Goal: Task Accomplishment & Management: Manage account settings

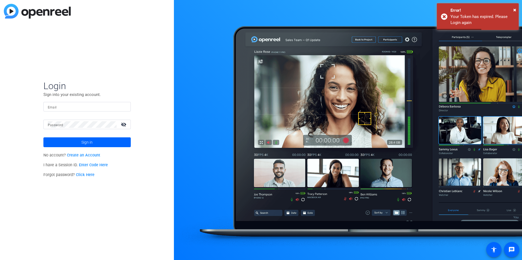
click at [106, 106] on input "Email" at bounding box center [87, 107] width 79 height 7
click at [126, 55] on div "Login Sign into your existing account. Email Password visibility_off Sign in No…" at bounding box center [87, 130] width 174 height 260
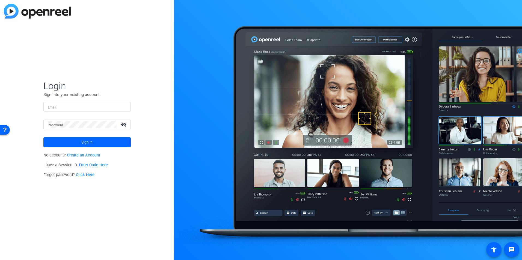
click at [47, 8] on img at bounding box center [37, 11] width 67 height 15
click at [42, 13] on img at bounding box center [37, 11] width 67 height 15
click at [10, 8] on img at bounding box center [37, 11] width 67 height 15
click at [95, 144] on span at bounding box center [86, 142] width 87 height 13
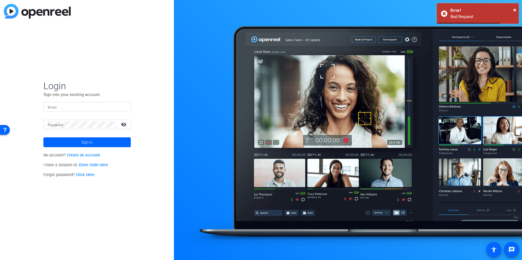
click at [94, 204] on div "Login Sign into your existing account. Email Password visibility_off Sign in No…" at bounding box center [87, 130] width 174 height 260
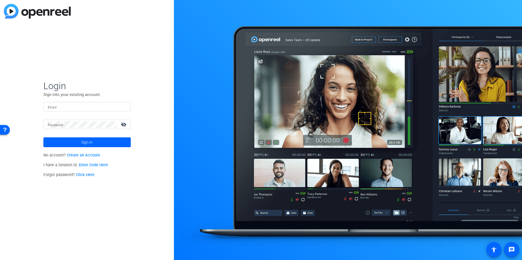
click at [56, 125] on mat-label "Password" at bounding box center [56, 125] width 16 height 4
click at [64, 108] on input "Email" at bounding box center [87, 107] width 79 height 7
type input "[PERSON_NAME][EMAIL_ADDRESS][PERSON_NAME][DOMAIN_NAME]"
click at [99, 142] on span at bounding box center [86, 142] width 87 height 13
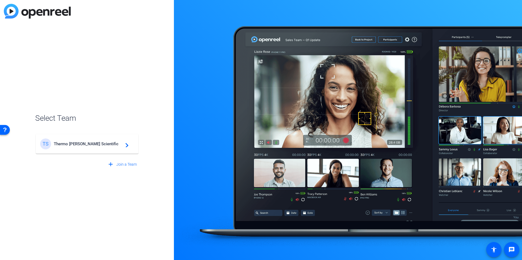
click at [66, 141] on div "TS Thermo Fisher Scientific navigate_next" at bounding box center [87, 144] width 94 height 11
